Goal: Find contact information: Find contact information

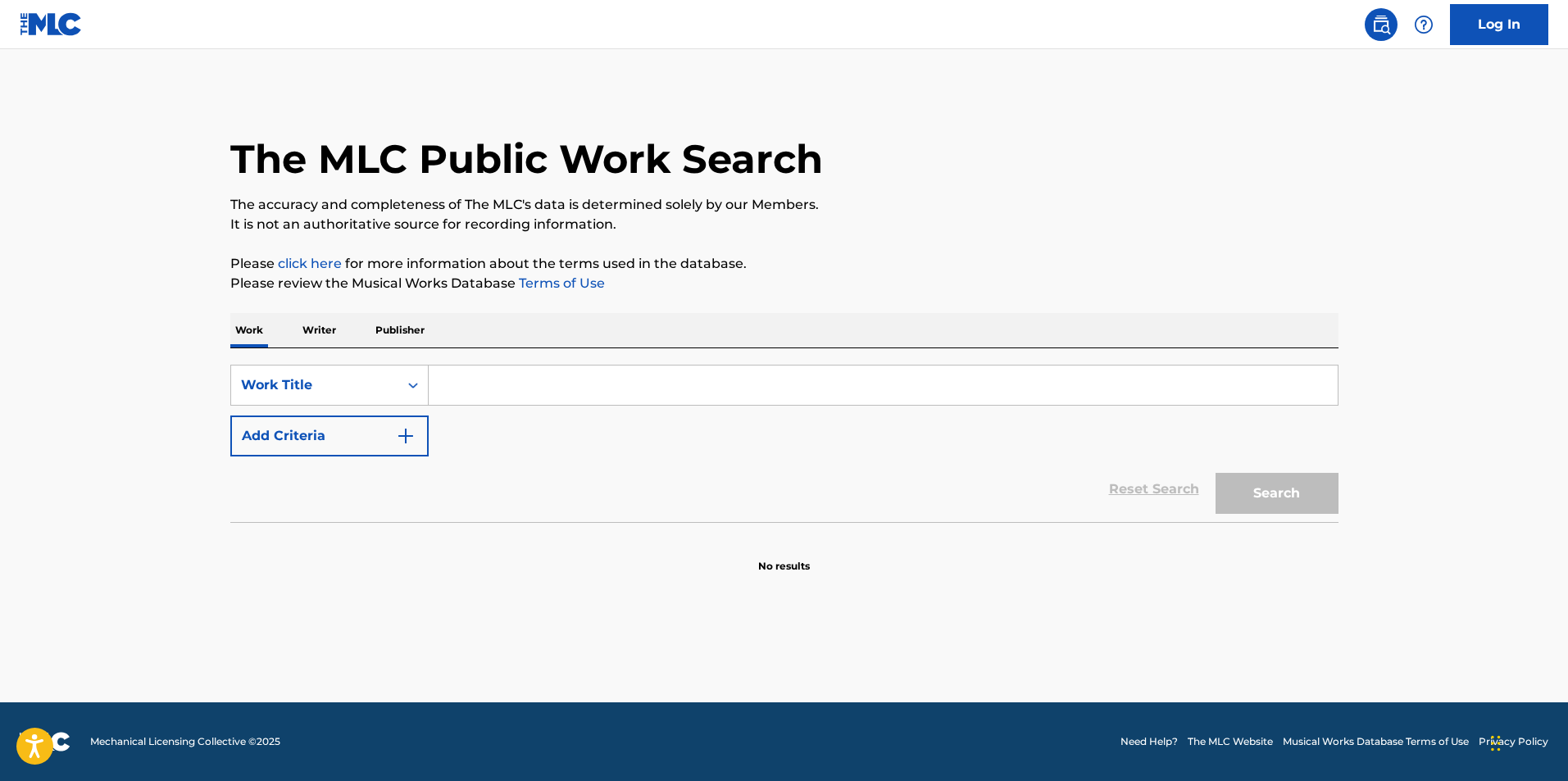
click at [621, 402] on input "Search Form" at bounding box center [883, 385] width 909 height 39
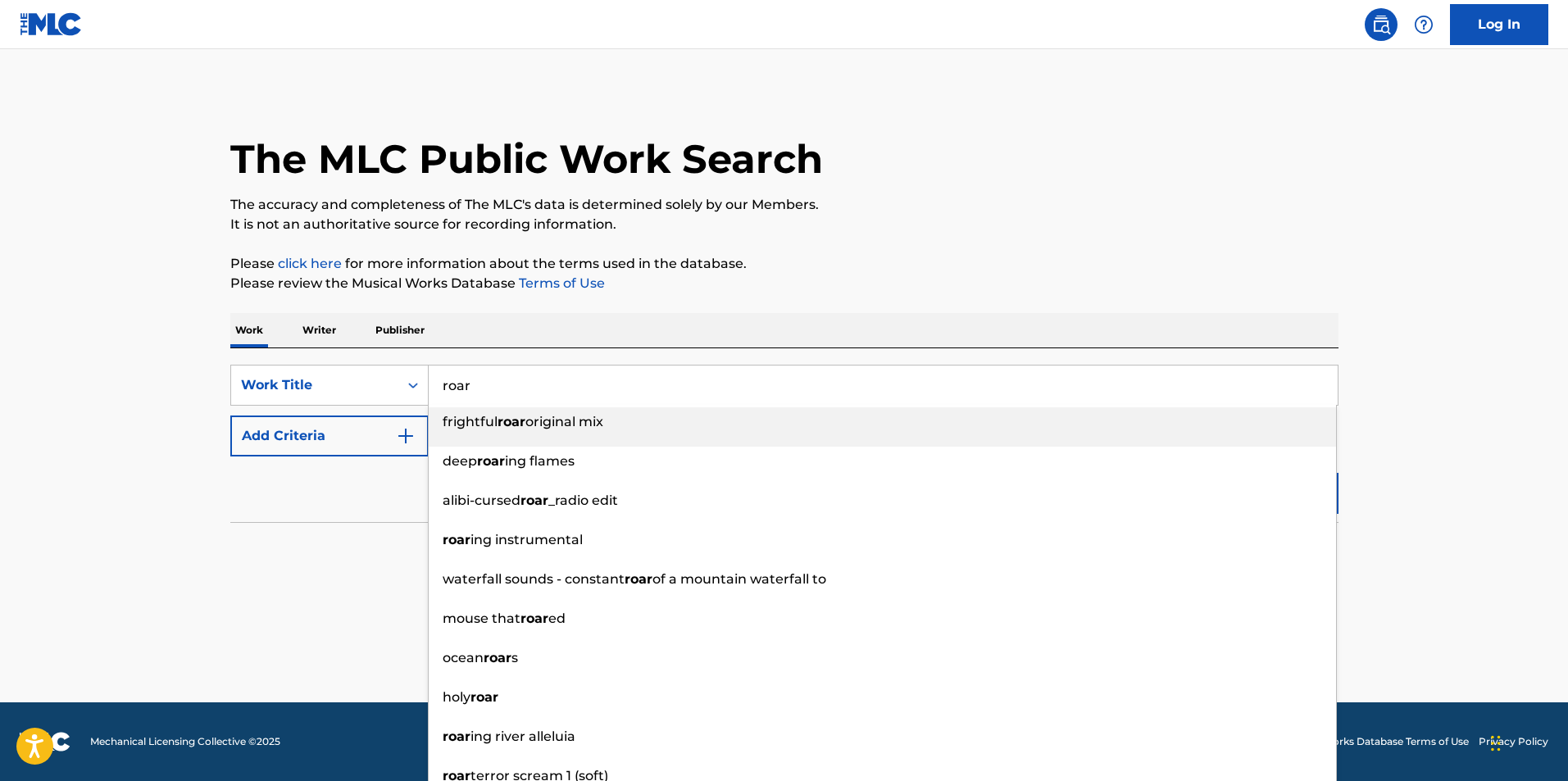
type input "roar"
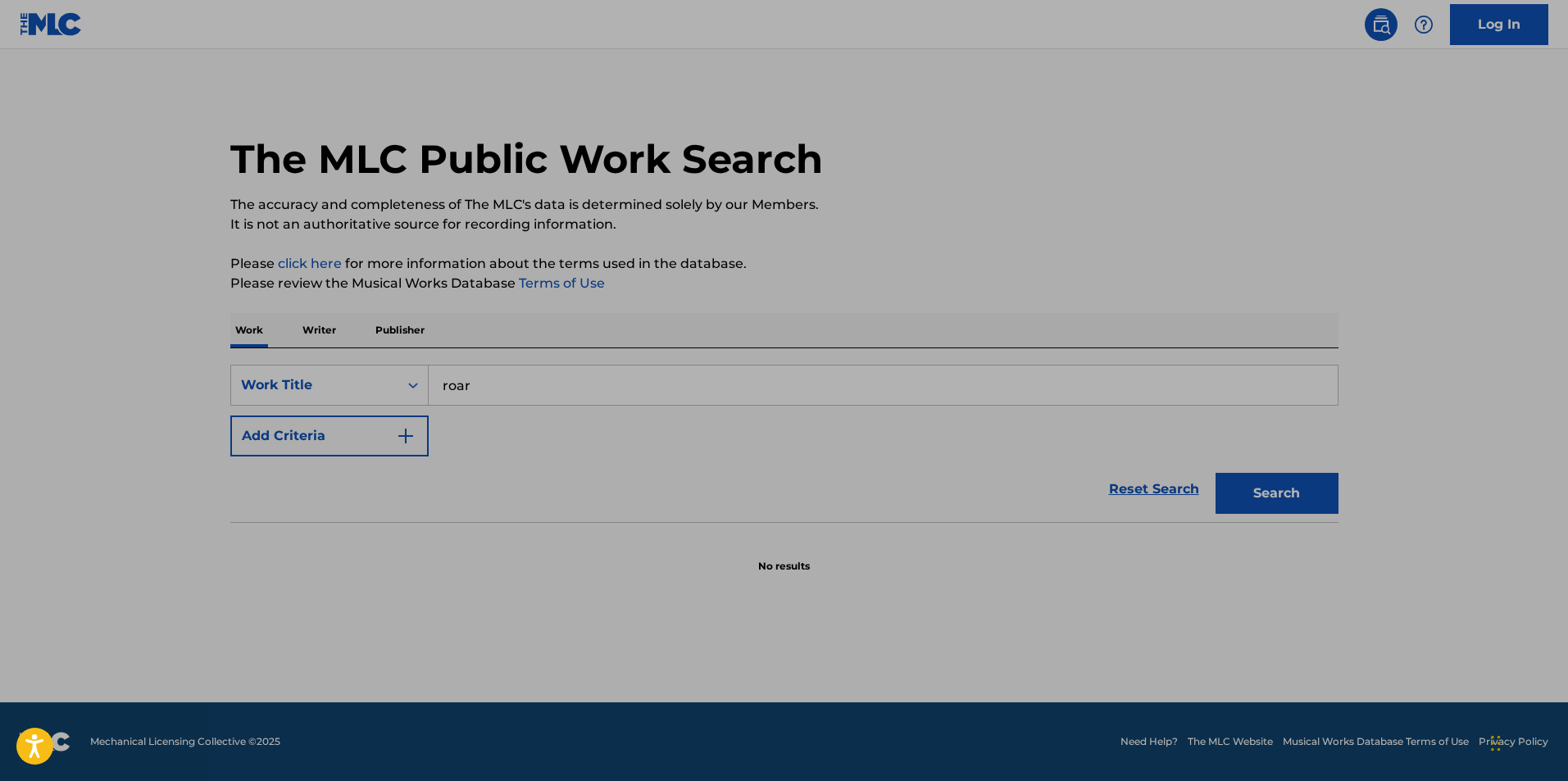
click at [623, 403] on input "roar" at bounding box center [883, 385] width 909 height 39
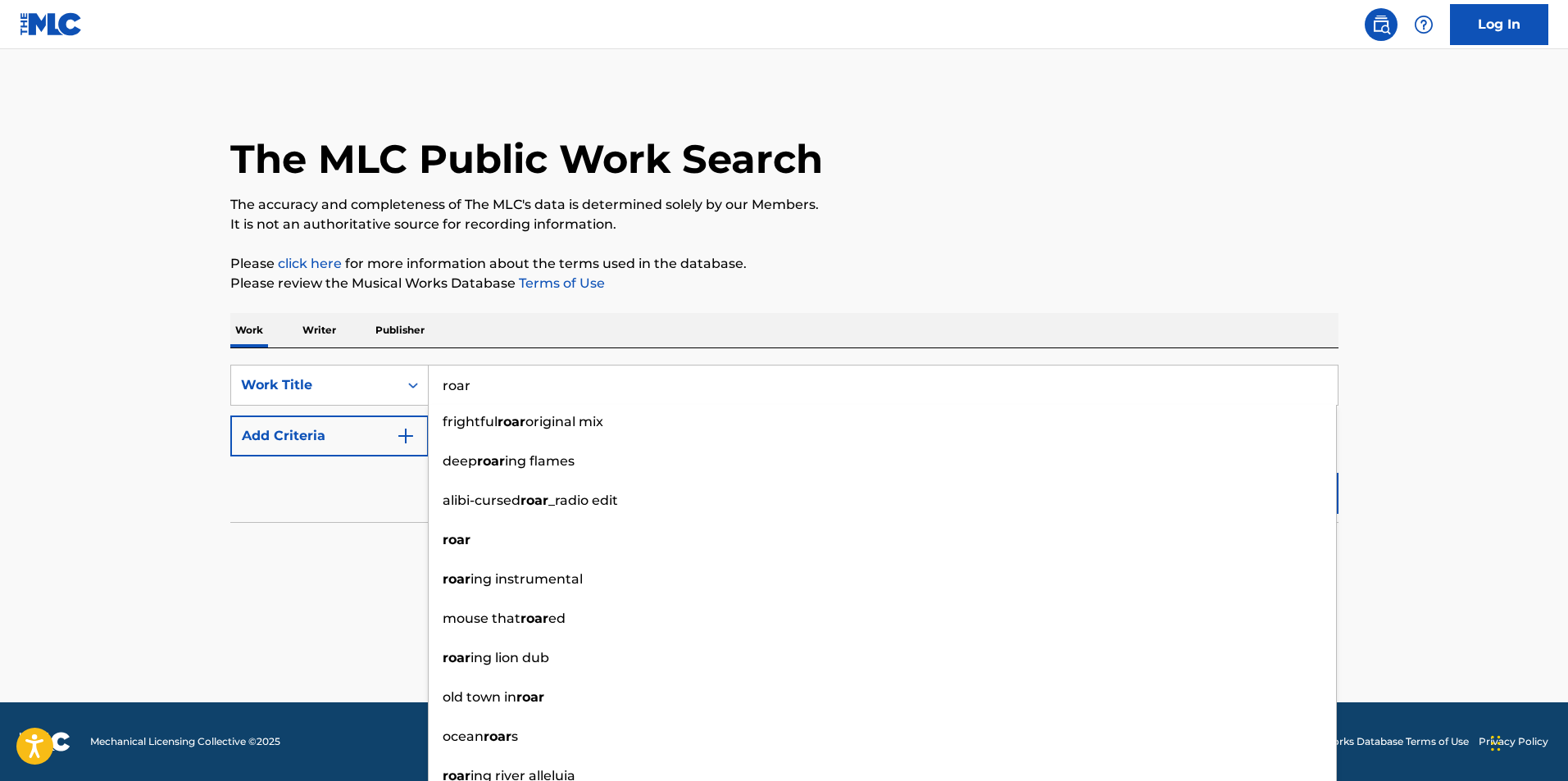
click at [368, 419] on button "Add Criteria" at bounding box center [329, 436] width 198 height 41
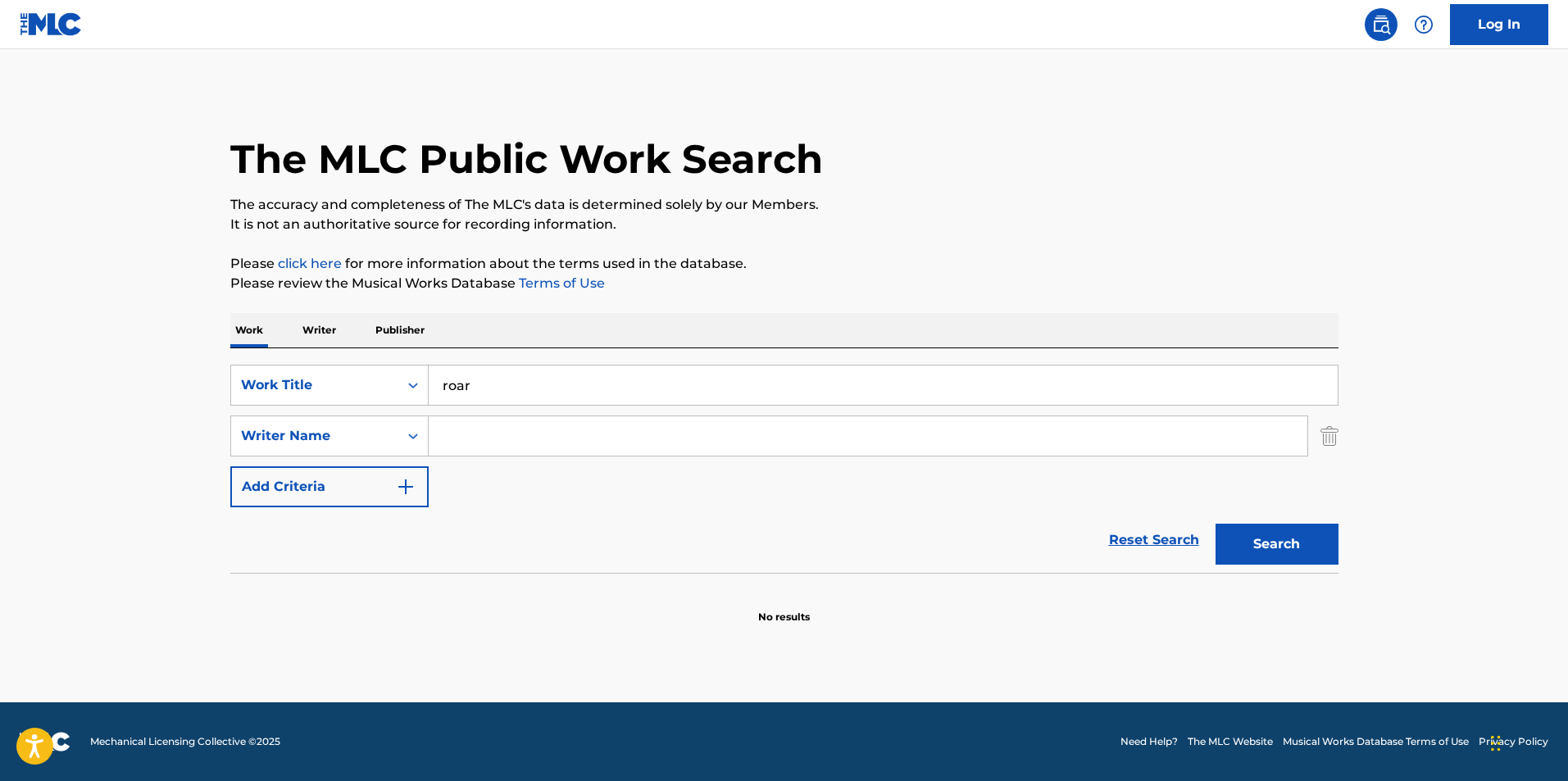
click at [637, 440] on input "Search Form" at bounding box center [867, 436] width 878 height 39
type input "[PERSON_NAME]"
click at [1215, 524] on button "Search" at bounding box center [1276, 544] width 123 height 41
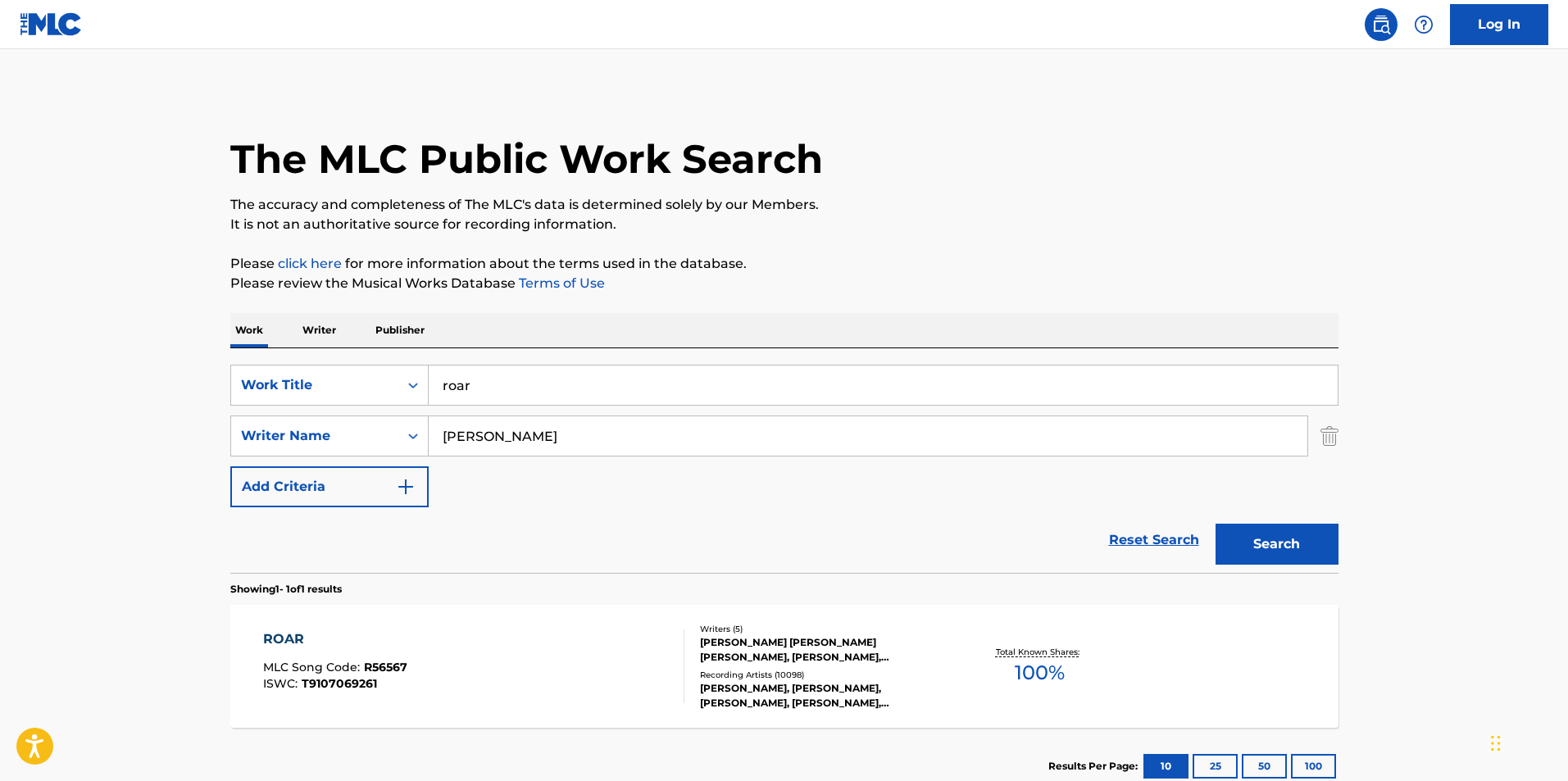
scroll to position [110, 0]
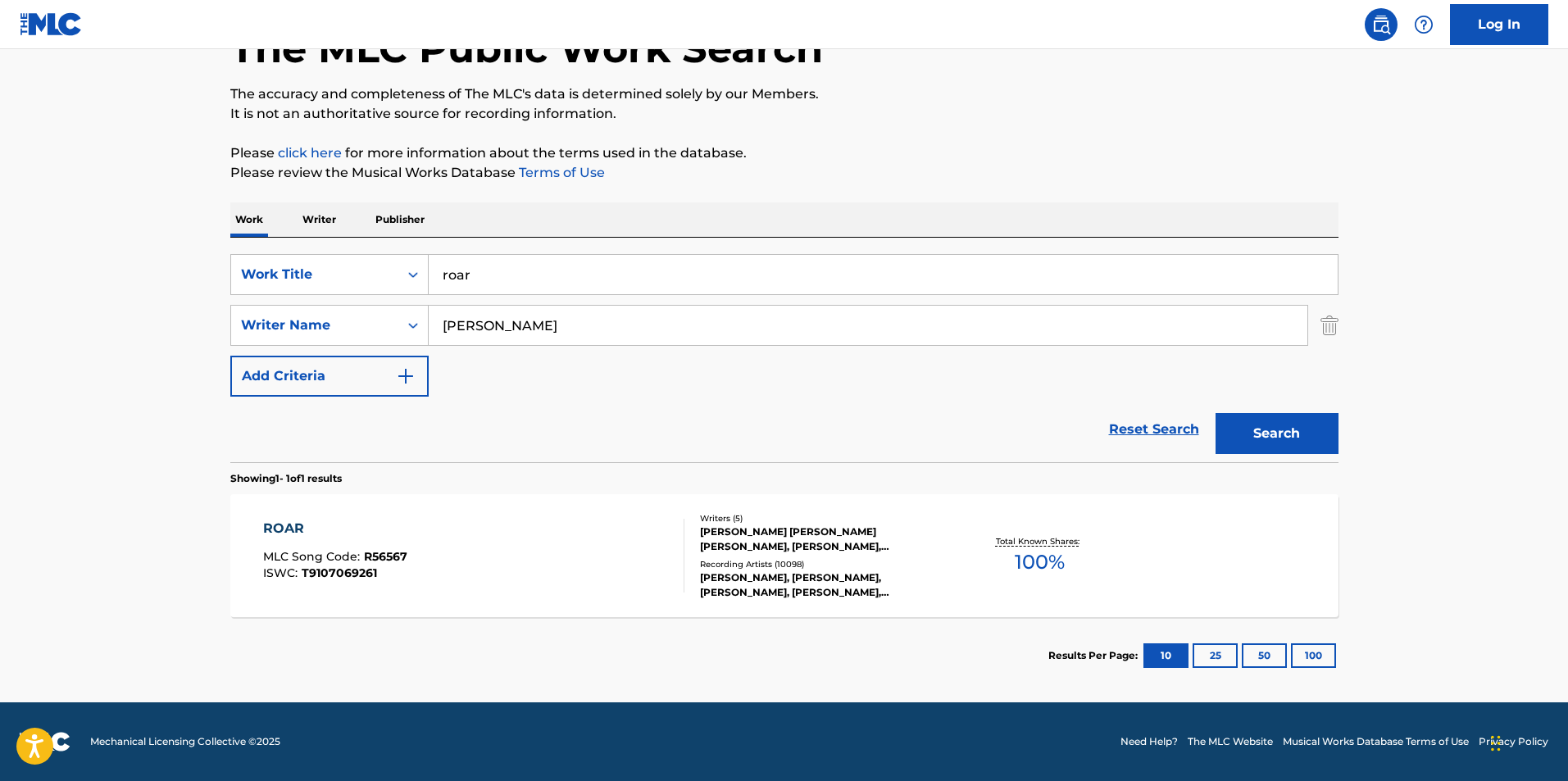
click at [799, 575] on div "[PERSON_NAME], [PERSON_NAME], [PERSON_NAME], [PERSON_NAME], [PERSON_NAME], [PER…" at bounding box center [823, 585] width 248 height 30
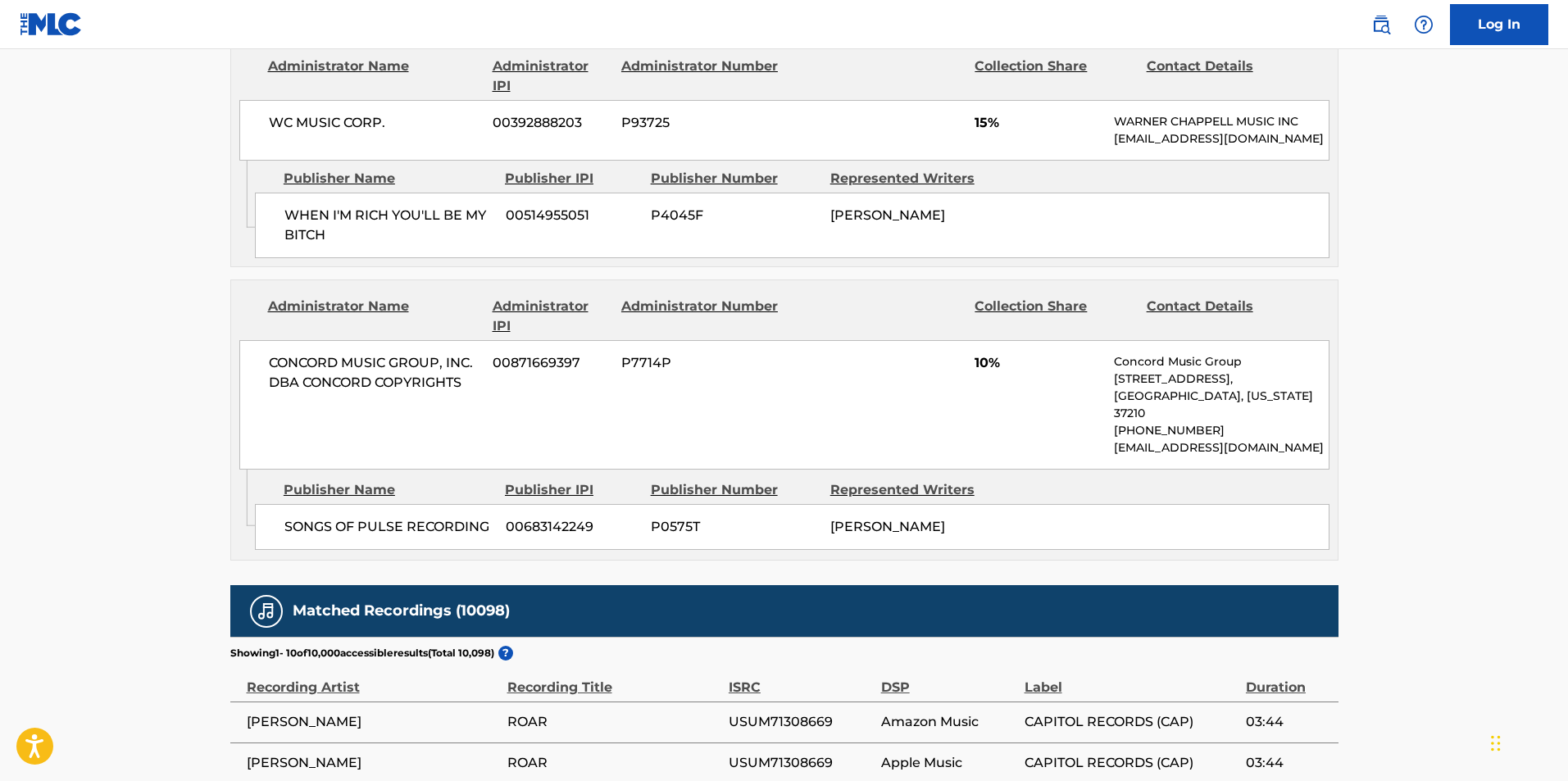
scroll to position [2539, 0]
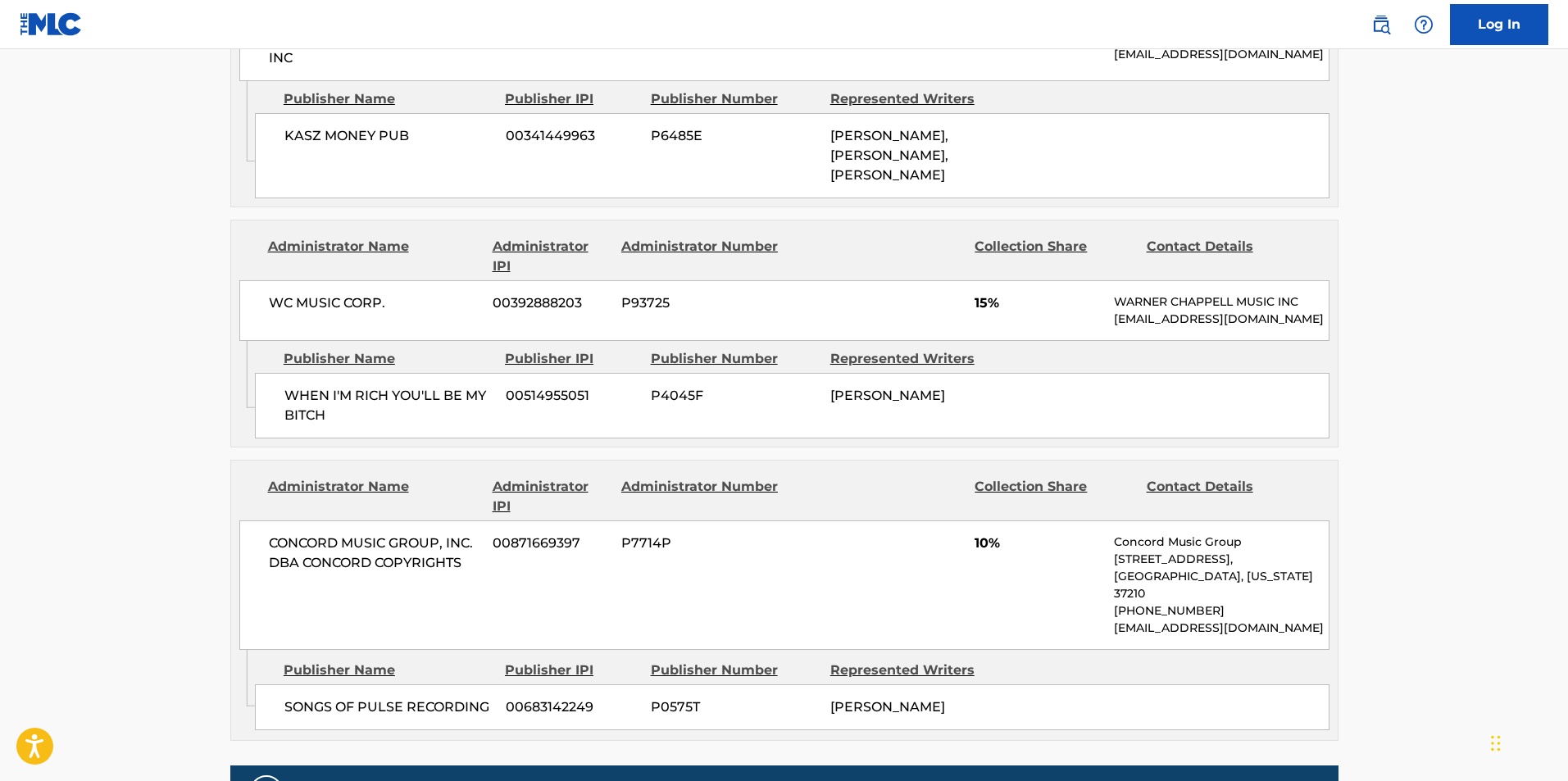
drag, startPoint x: 1112, startPoint y: 318, endPoint x: 1147, endPoint y: 334, distance: 38.5
click at [1147, 334] on div "WC MUSIC CORP. 00392888203 P93725 15% [PERSON_NAME] MUSIC INC [EMAIL_ADDRESS][D…" at bounding box center [784, 310] width 1090 height 61
copy p "[EMAIL_ADDRESS][DOMAIN_NAME]"
